Goal: Information Seeking & Learning: Find specific fact

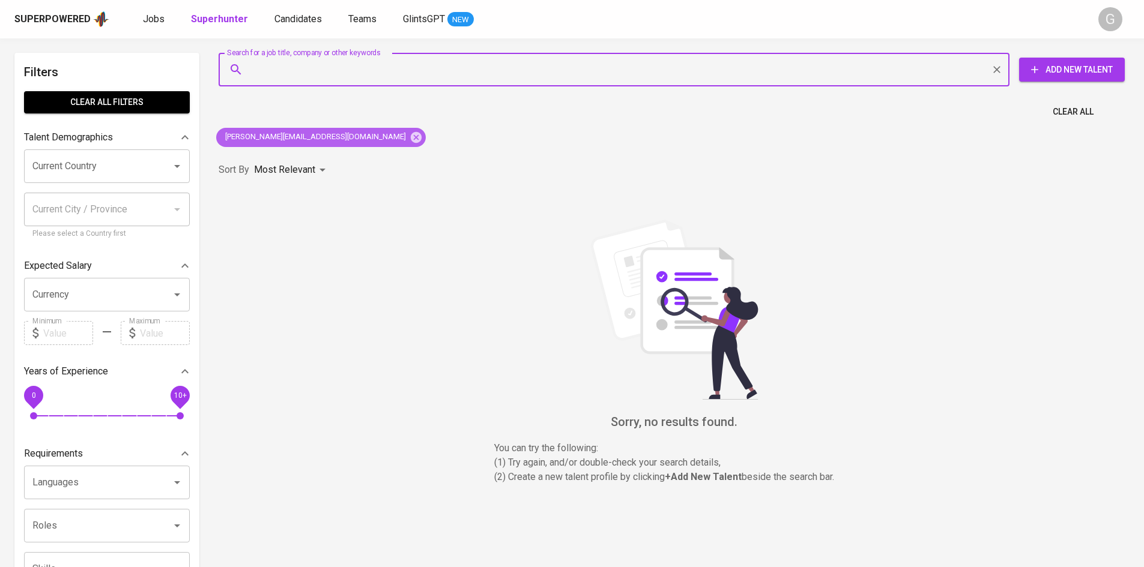
drag, startPoint x: 292, startPoint y: 136, endPoint x: 307, endPoint y: 90, distance: 48.0
click at [409, 136] on icon at bounding box center [415, 137] width 13 height 13
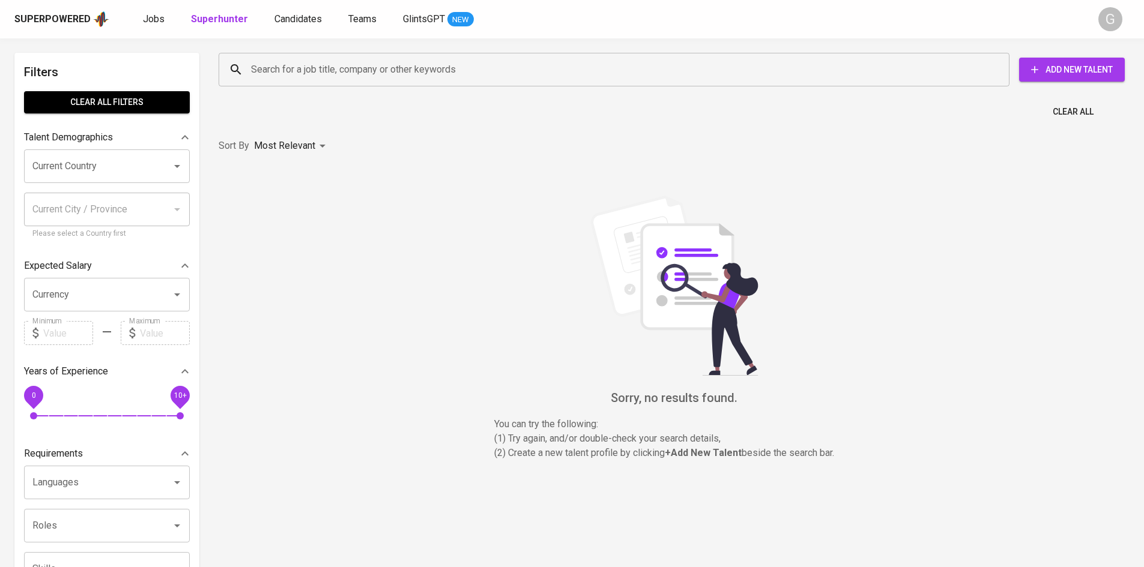
click at [309, 67] on input "Search for a job title, company or other keywords" at bounding box center [617, 69] width 738 height 23
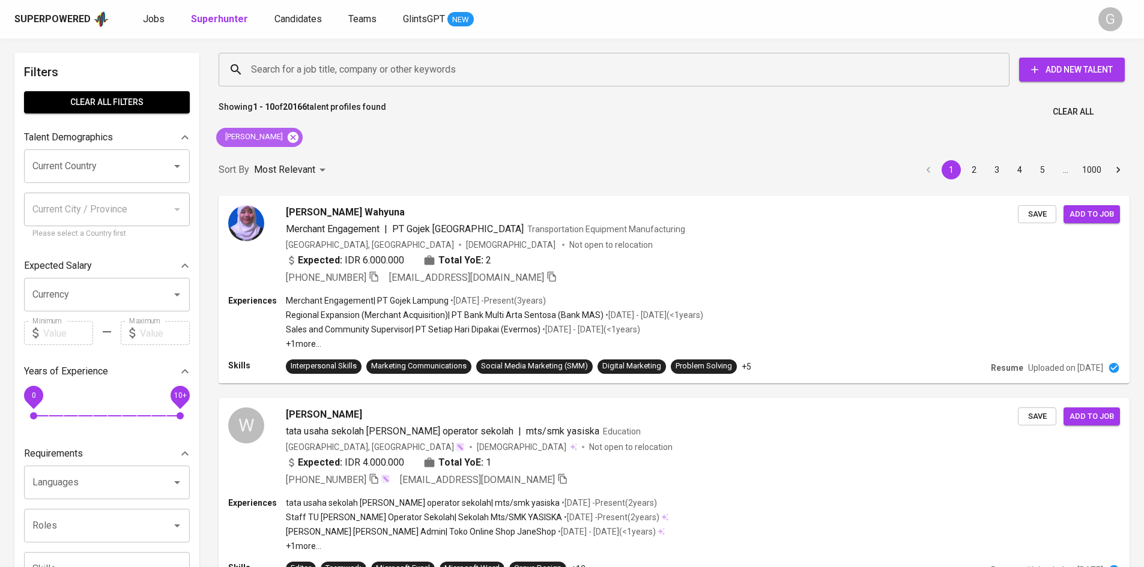
click at [291, 133] on icon at bounding box center [293, 136] width 11 height 11
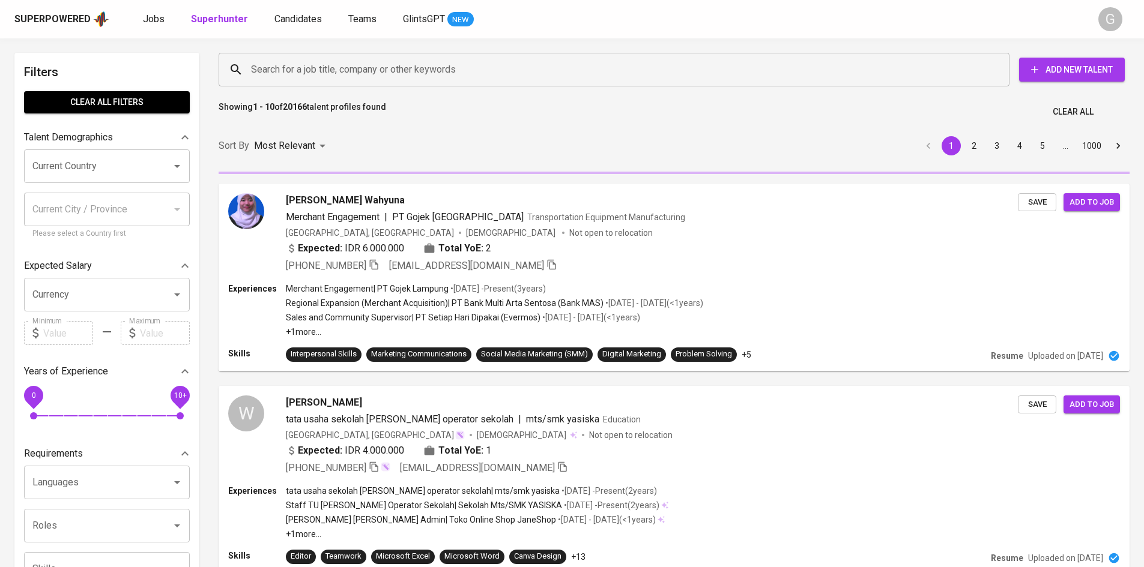
click at [281, 62] on input "Search for a job title, company or other keywords" at bounding box center [617, 69] width 738 height 23
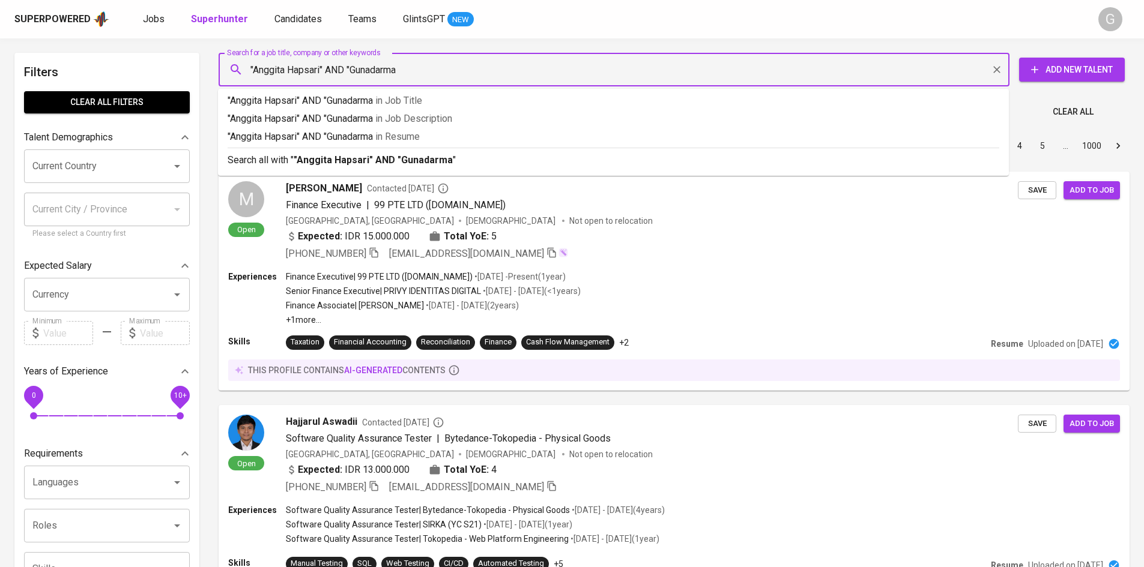
type input ""Anggita Hapsari" AND "Gunadarma""
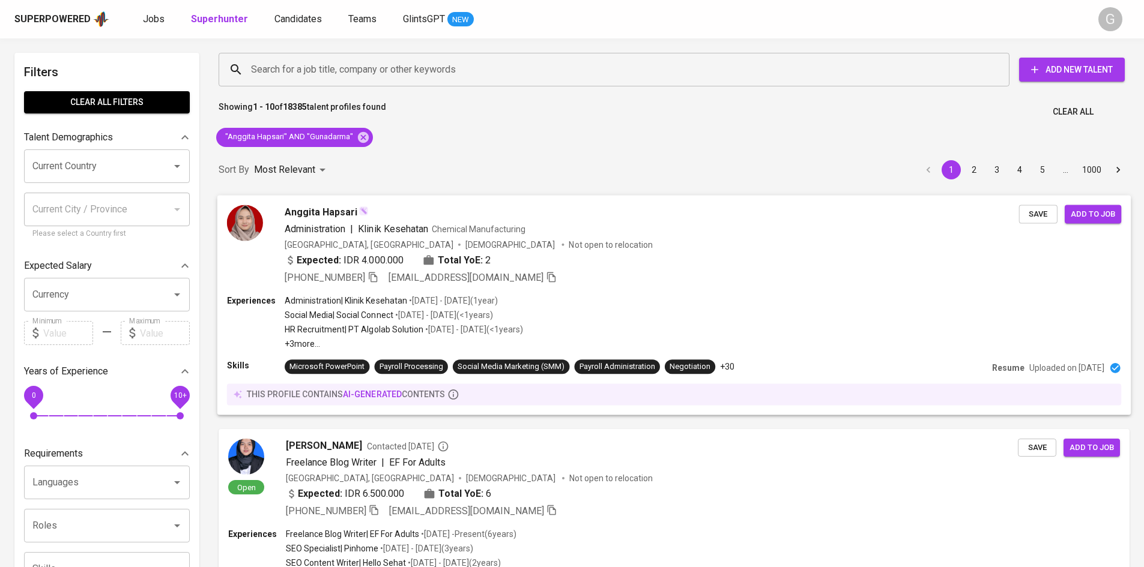
click at [620, 283] on div "+62 821-2740-7162 anggitahapsari11@gmail.com" at bounding box center [652, 277] width 734 height 14
click at [803, 263] on div "Expected: IDR 4.000.000 Total YoE: 2" at bounding box center [652, 261] width 734 height 17
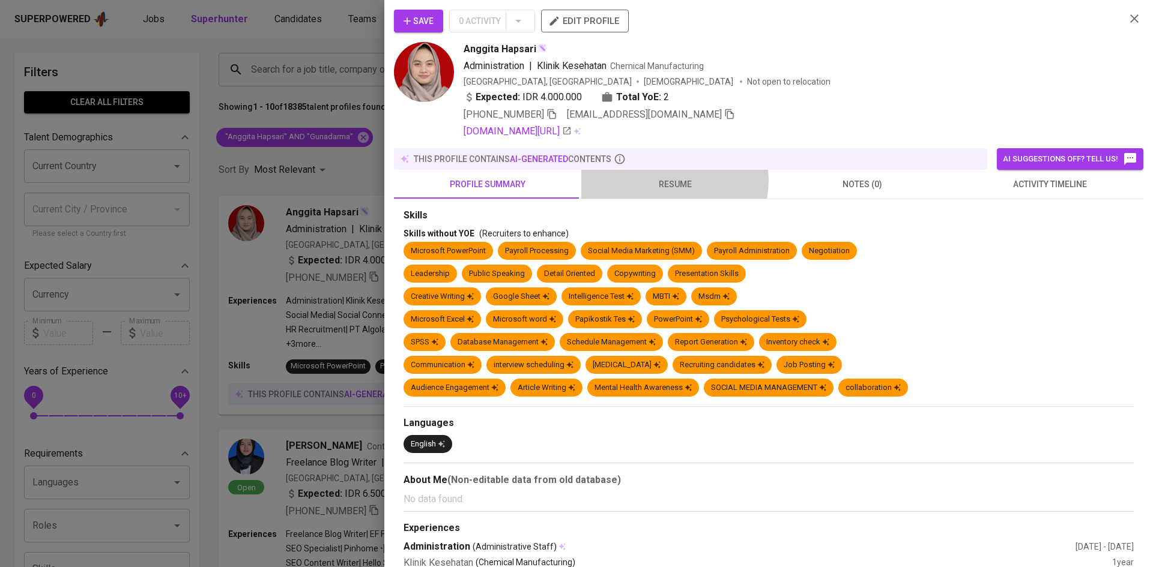
click at [669, 181] on span "resume" at bounding box center [674, 184] width 173 height 15
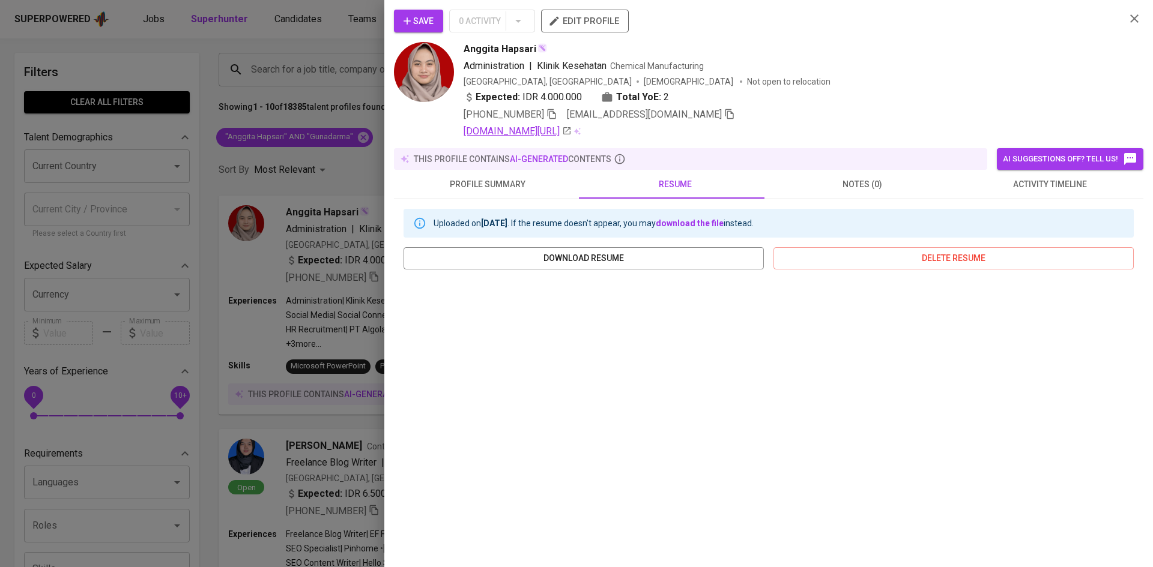
click at [565, 130] on link "linkedin.com/in/anggita-hapsari-8899611b4" at bounding box center [517, 131] width 108 height 14
click at [552, 107] on div "Expected: IDR 4.000.000 Total YoE: 2" at bounding box center [789, 98] width 652 height 17
click at [550, 113] on icon "button" at bounding box center [551, 114] width 11 height 11
click at [279, 76] on div at bounding box center [576, 283] width 1153 height 567
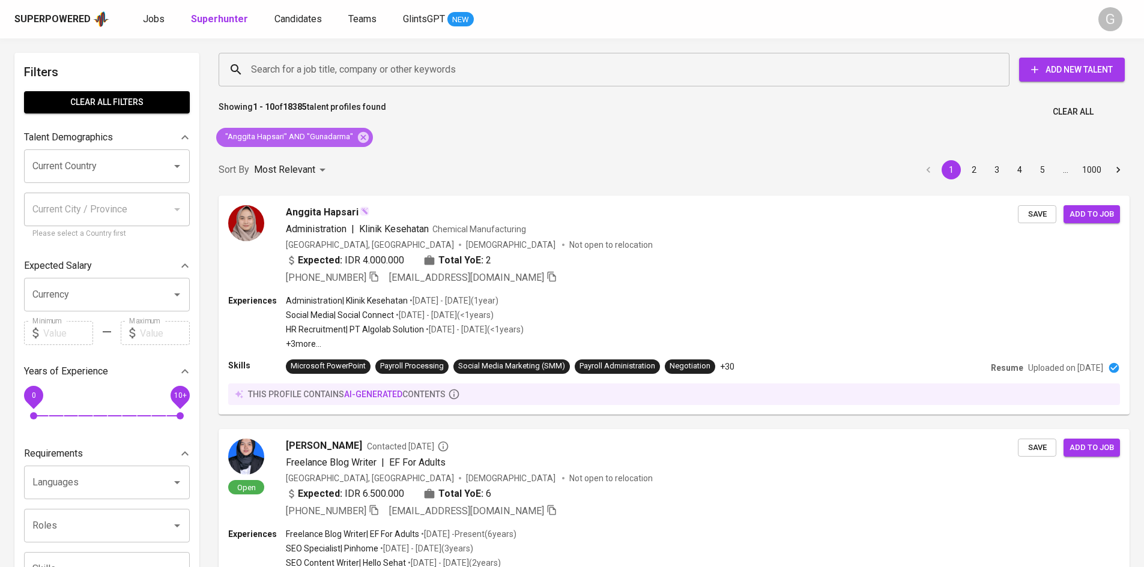
click at [360, 137] on icon at bounding box center [363, 137] width 13 height 13
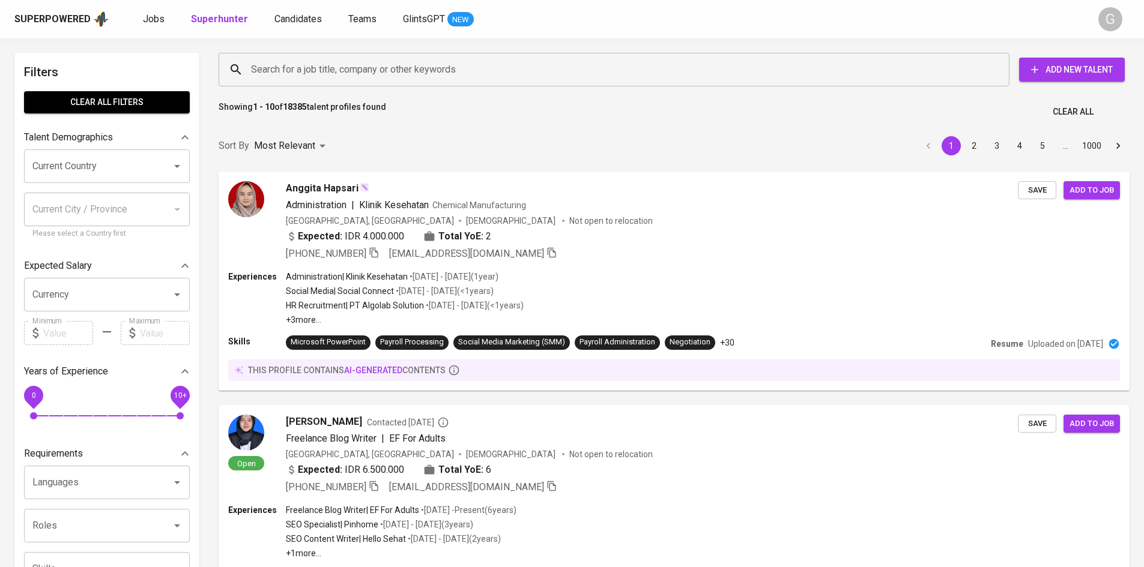
click at [331, 68] on input "Search for a job title, company or other keywords" at bounding box center [617, 69] width 738 height 23
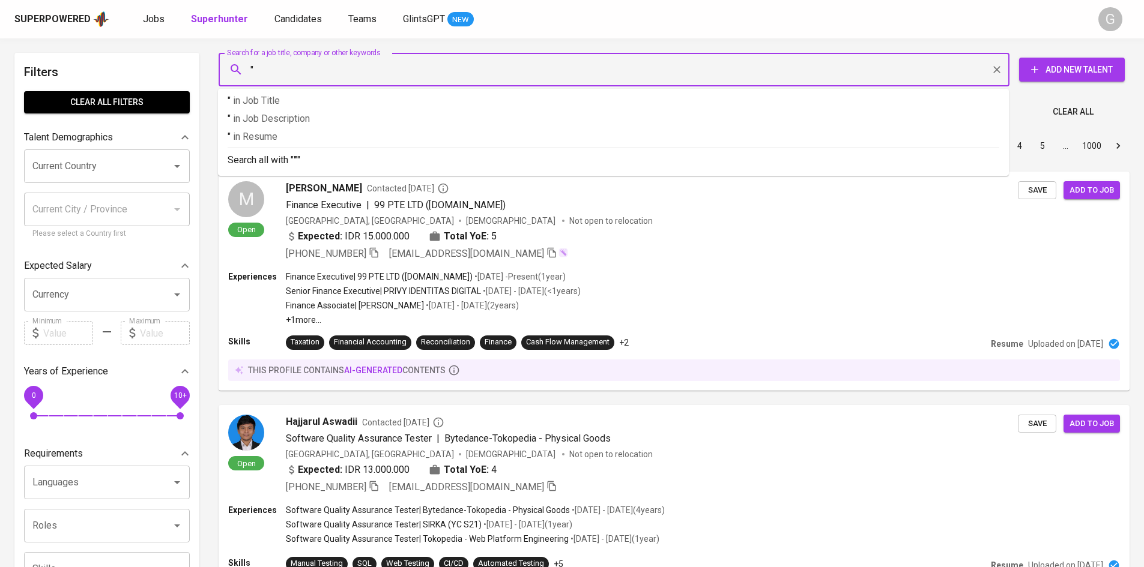
paste input "[PERSON_NAME]"
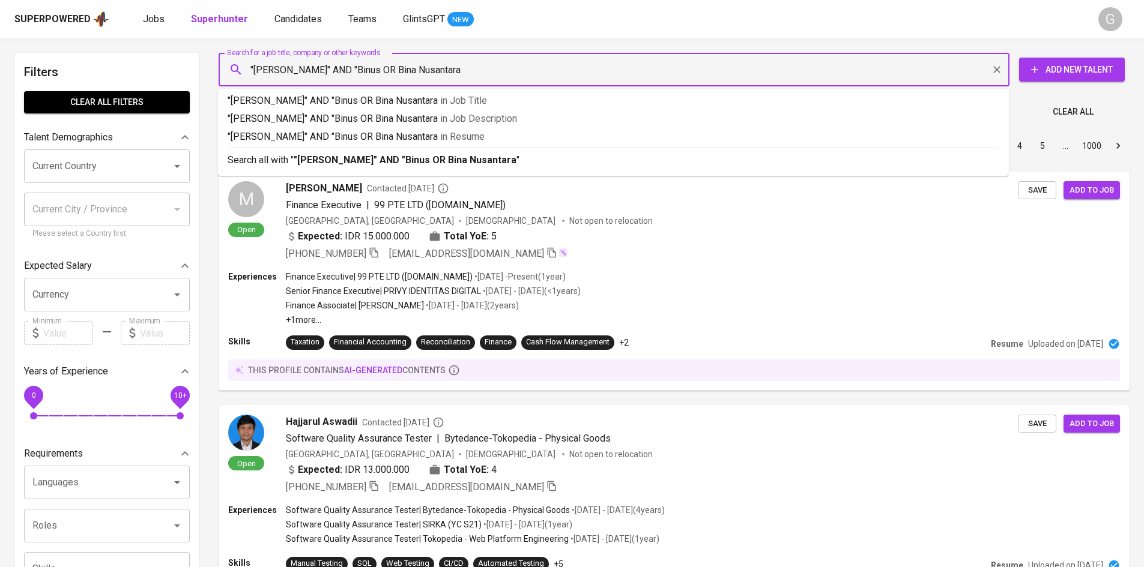
type input ""Dwi Astari Prabandari" AND "Binus OR Bina Nusantara""
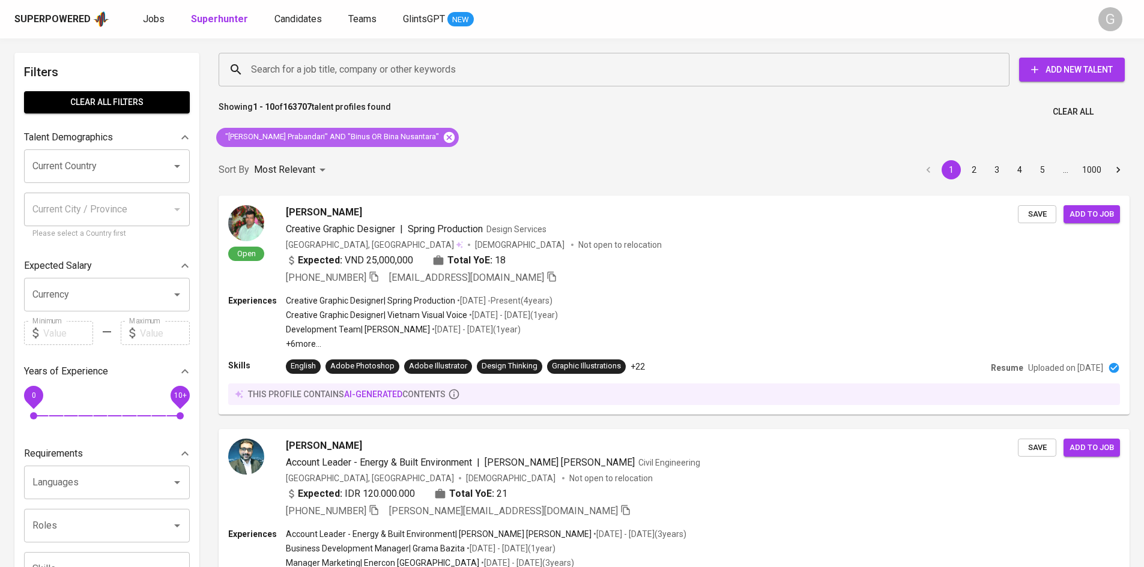
click at [442, 136] on icon at bounding box center [448, 137] width 13 height 13
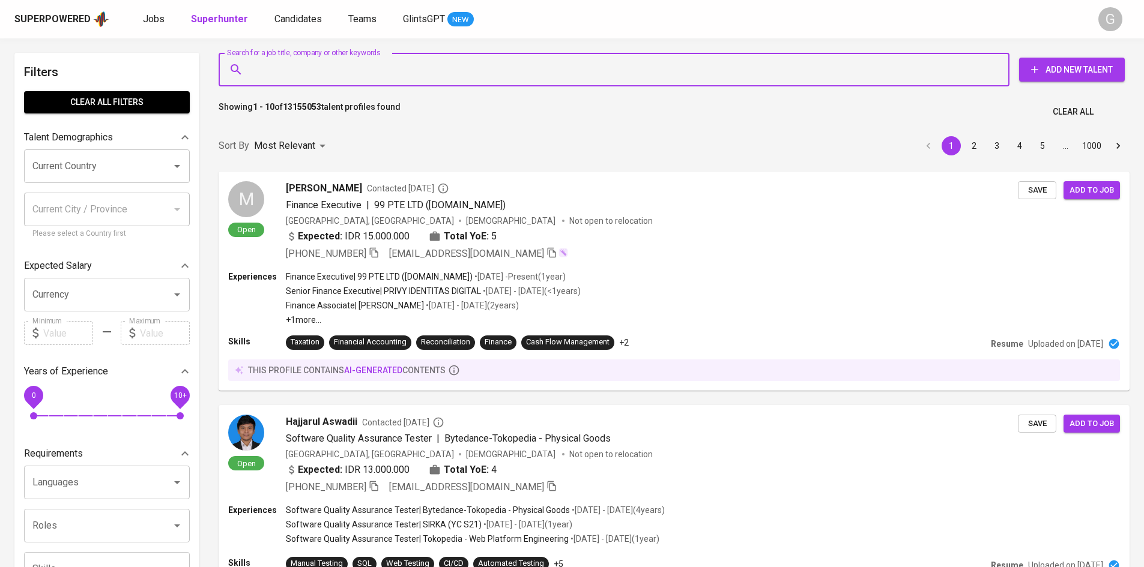
click at [370, 79] on input "Search for a job title, company or other keywords" at bounding box center [617, 69] width 738 height 23
paste input "[EMAIL_ADDRESS][DOMAIN_NAME]"
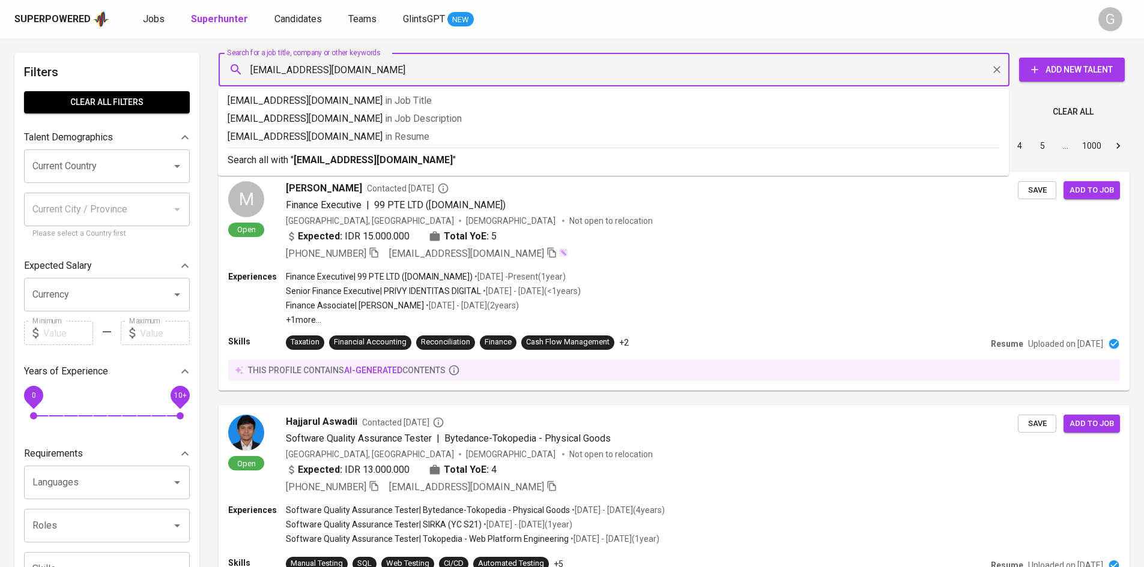
type input "[EMAIL_ADDRESS][DOMAIN_NAME]"
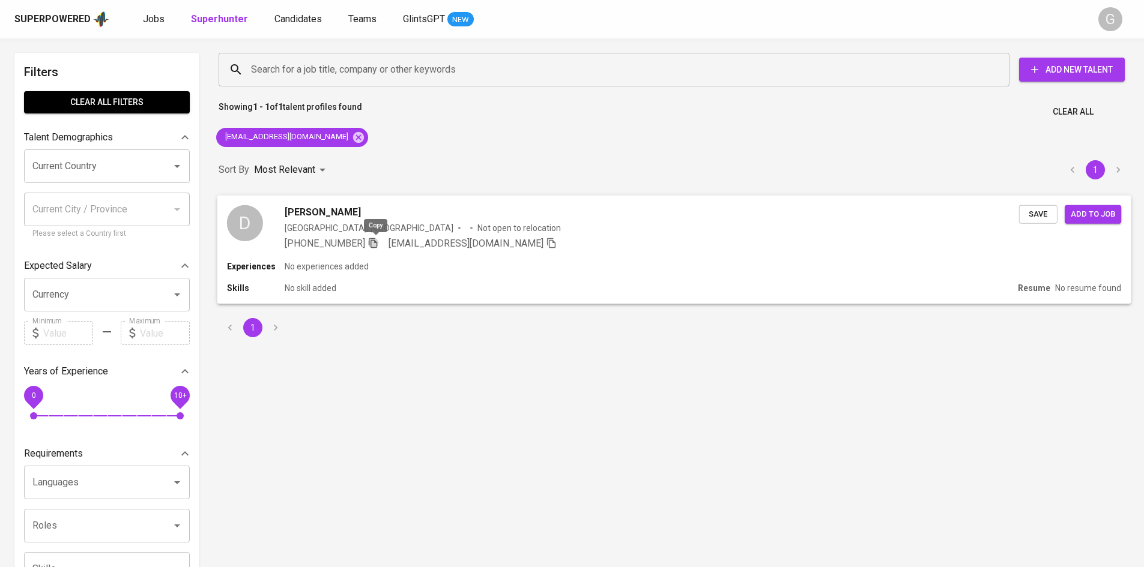
click at [375, 244] on icon "button" at bounding box center [372, 242] width 11 height 11
click at [352, 139] on icon at bounding box center [358, 137] width 13 height 13
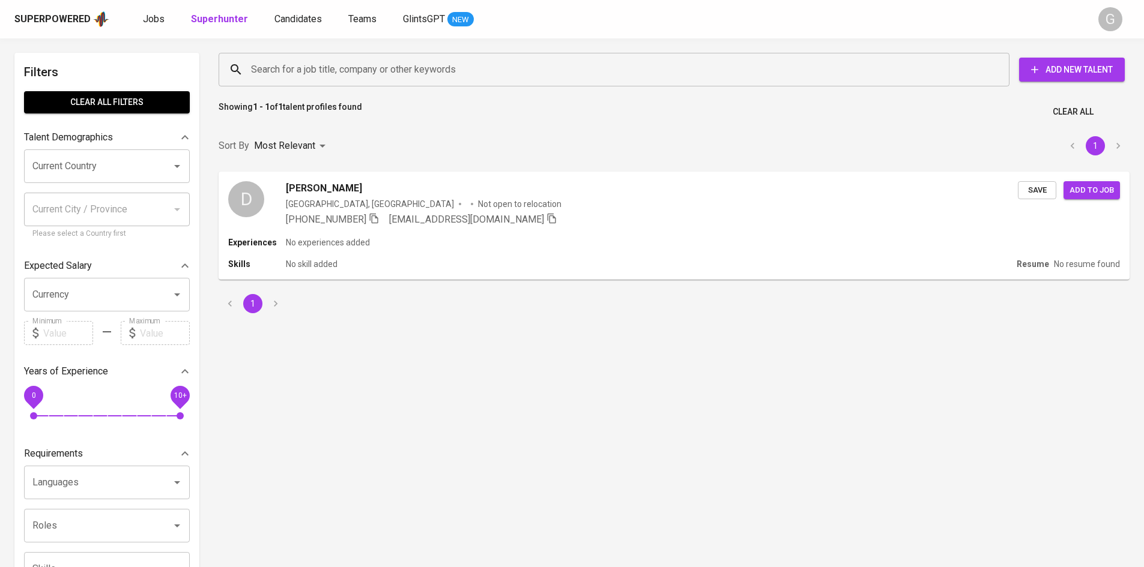
click at [308, 69] on input "Search for a job title, company or other keywords" at bounding box center [617, 69] width 738 height 23
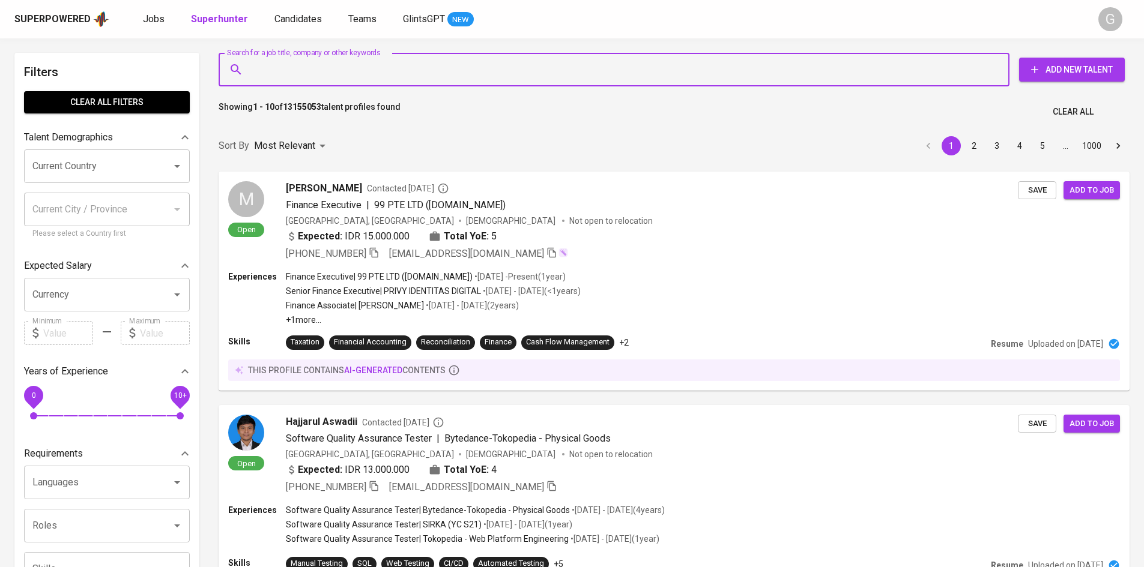
paste input "[EMAIL_ADDRESS][DOMAIN_NAME]"
type input "[EMAIL_ADDRESS][DOMAIN_NAME]"
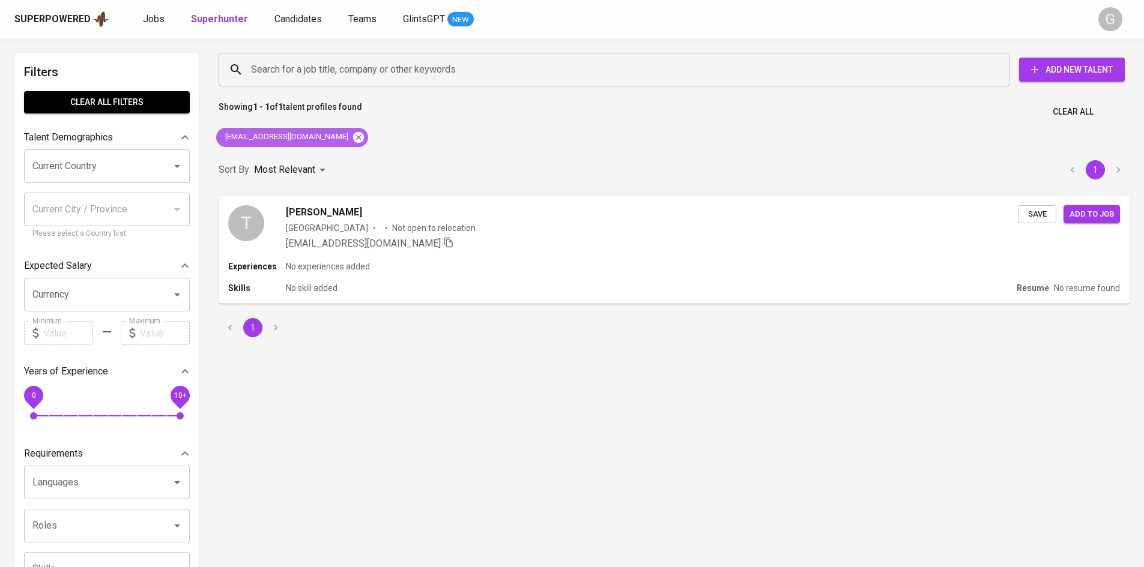
click at [353, 137] on icon at bounding box center [358, 136] width 11 height 11
click at [303, 72] on input "Search for a job title, company or other keywords" at bounding box center [617, 69] width 738 height 23
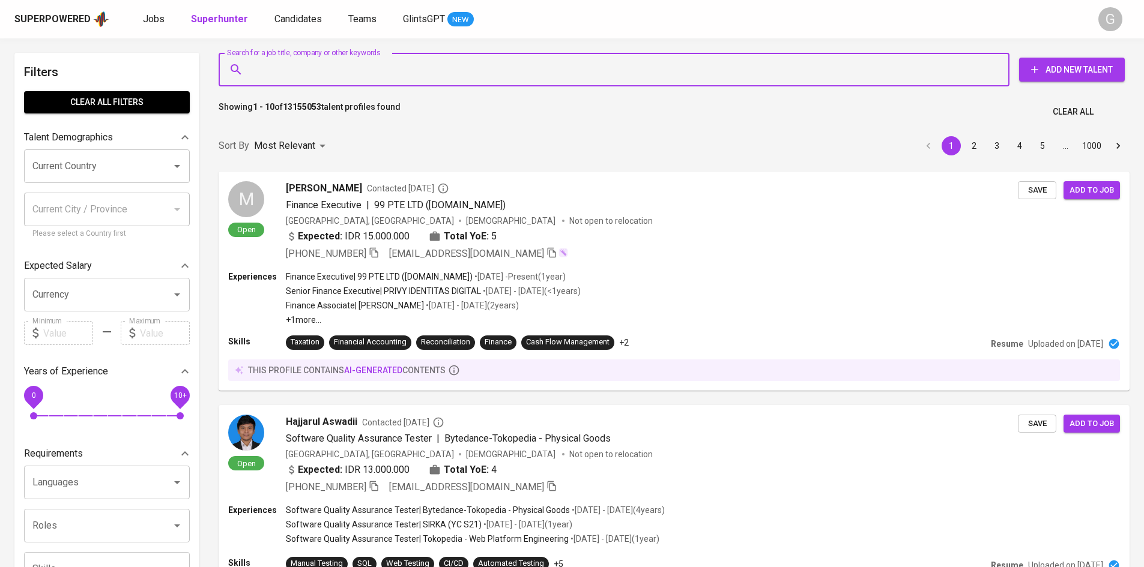
paste input "Dibdha Avisena Wirawan"
type input "Dibdha Avisena Wirawan"
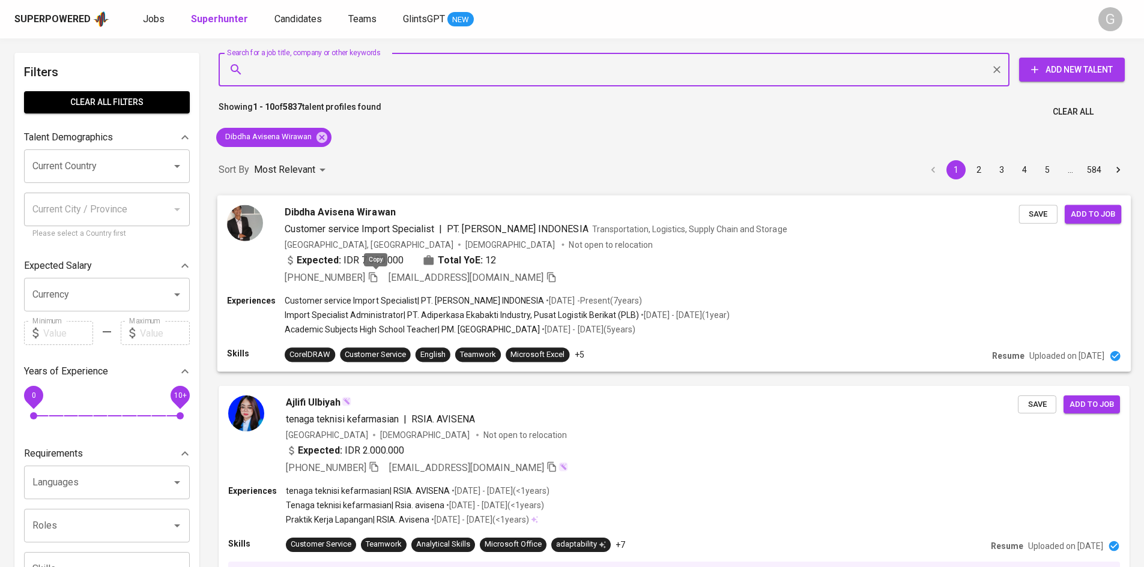
click at [374, 279] on icon "button" at bounding box center [373, 277] width 8 height 10
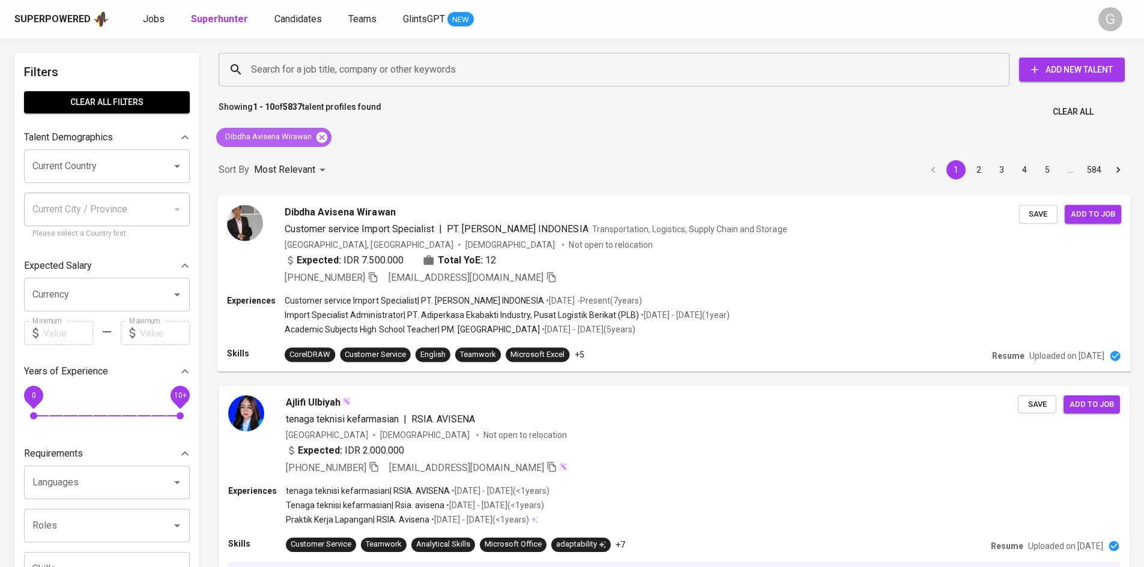
click at [318, 141] on icon at bounding box center [321, 136] width 11 height 11
click at [313, 63] on input "Search for a job title, company or other keywords" at bounding box center [617, 69] width 738 height 23
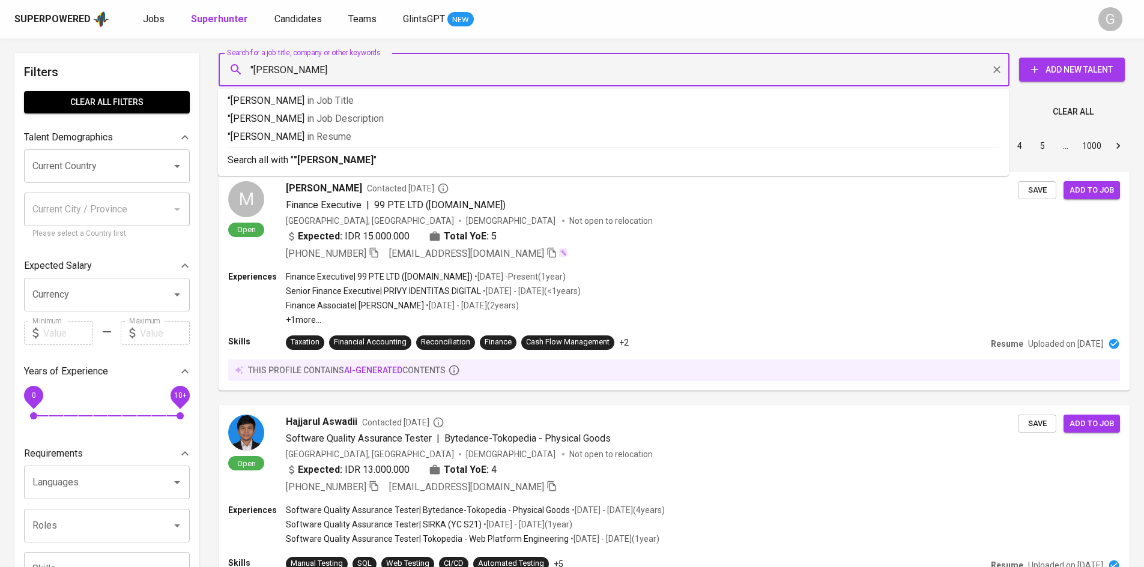
type input ""[PERSON_NAME]""
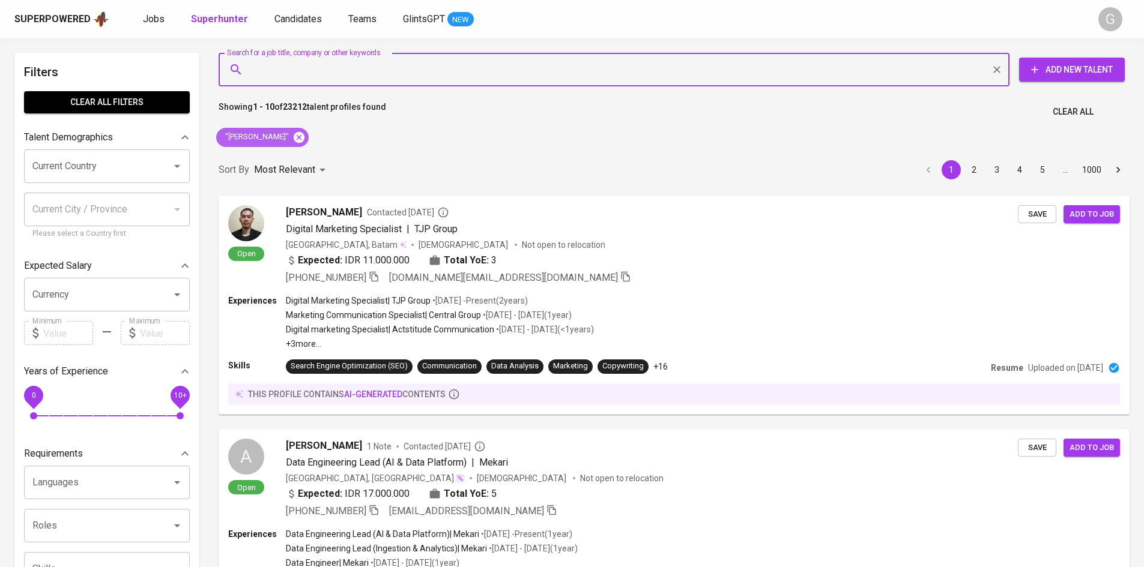
click at [294, 132] on icon at bounding box center [299, 136] width 11 height 11
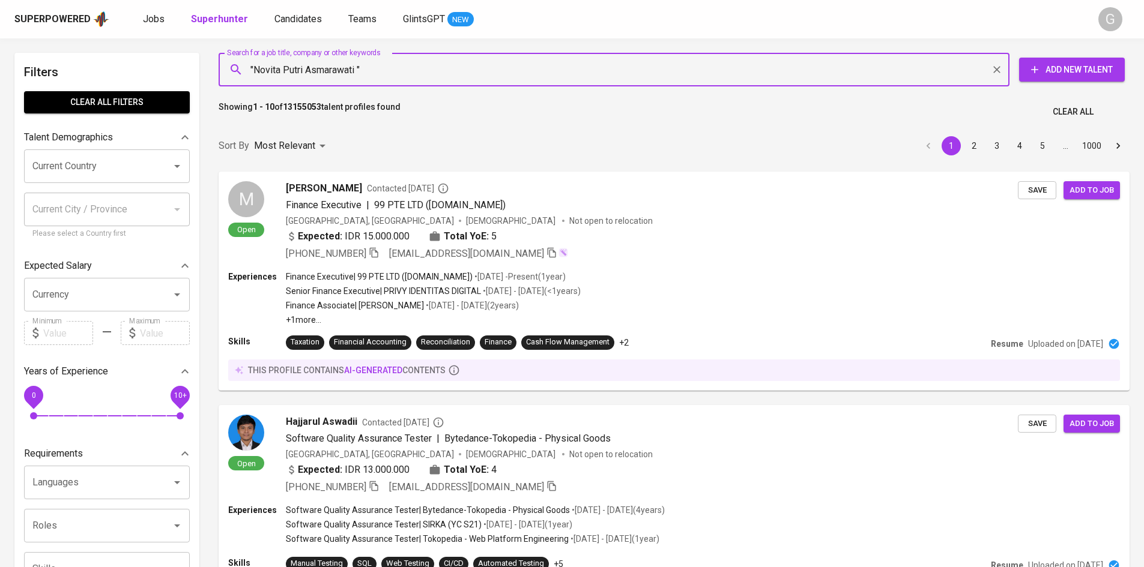
type input ""Novita Putri Asmarawati""
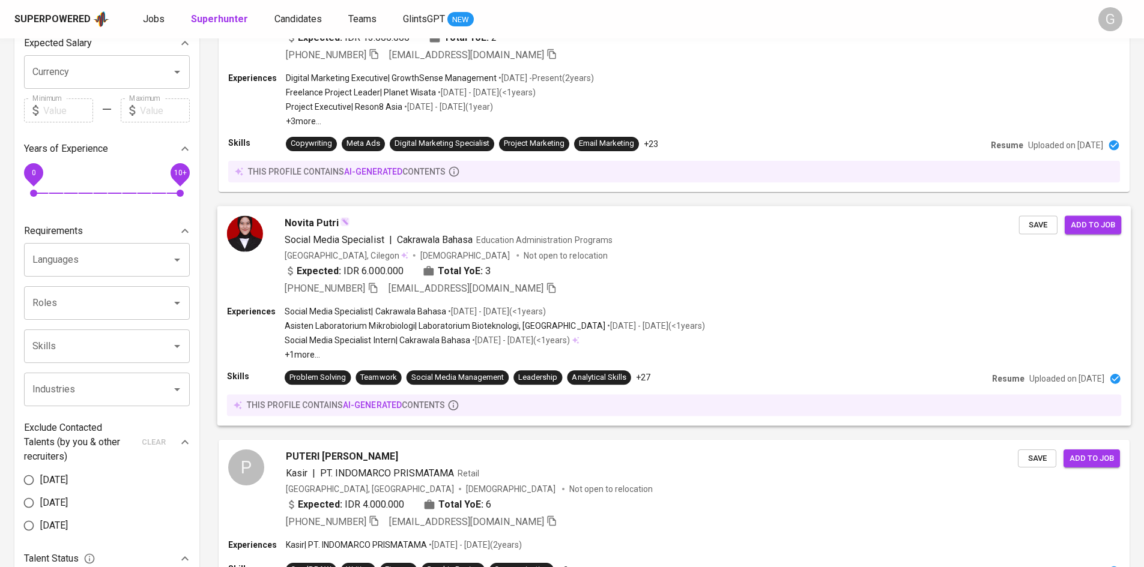
scroll to position [222, 0]
